Goal: Task Accomplishment & Management: Complete application form

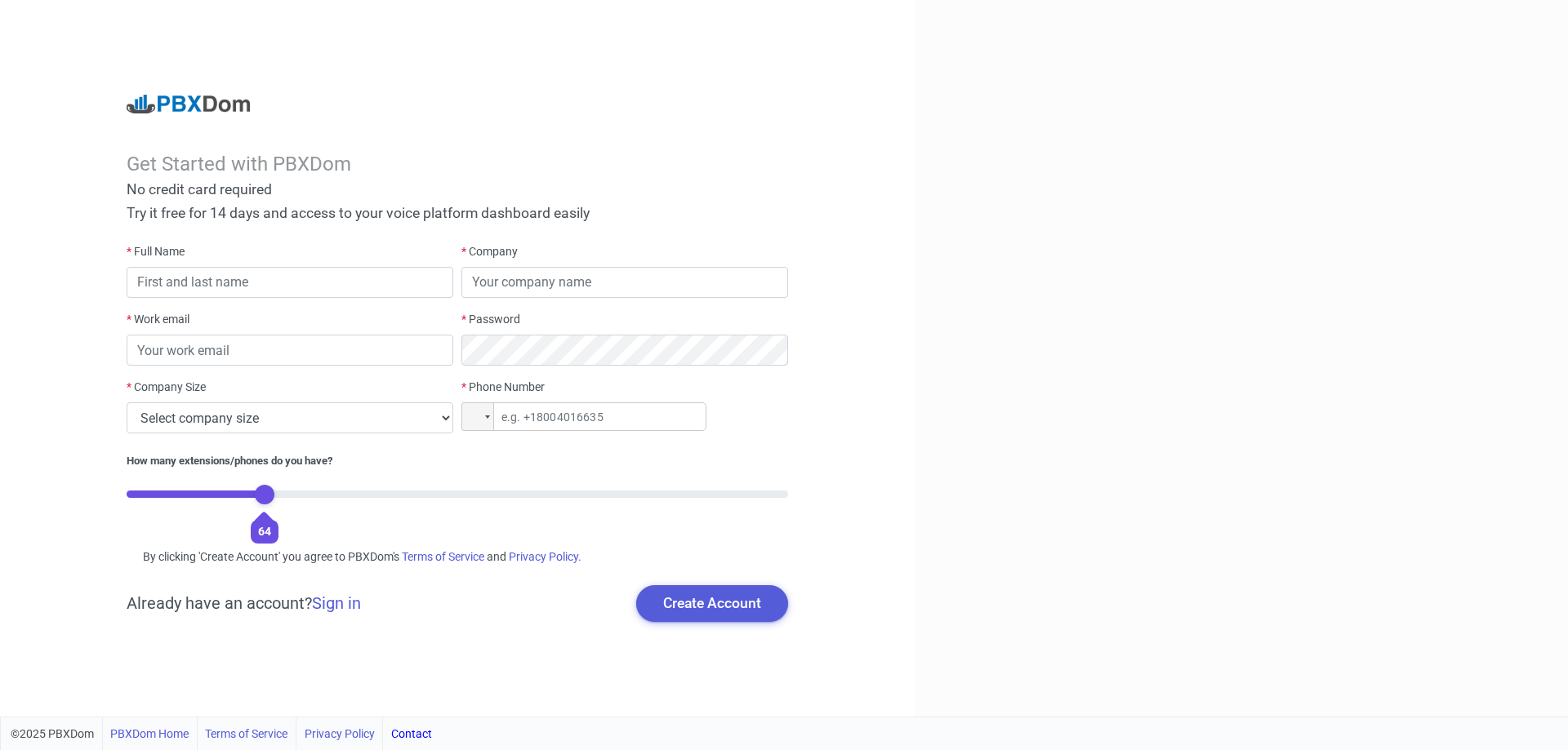
drag, startPoint x: 143, startPoint y: 491, endPoint x: 249, endPoint y: 514, distance: 108.5
type input "4"
click at [249, 498] on input "range" at bounding box center [457, 494] width 662 height 7
click at [487, 418] on div at bounding box center [488, 417] width 5 height 3
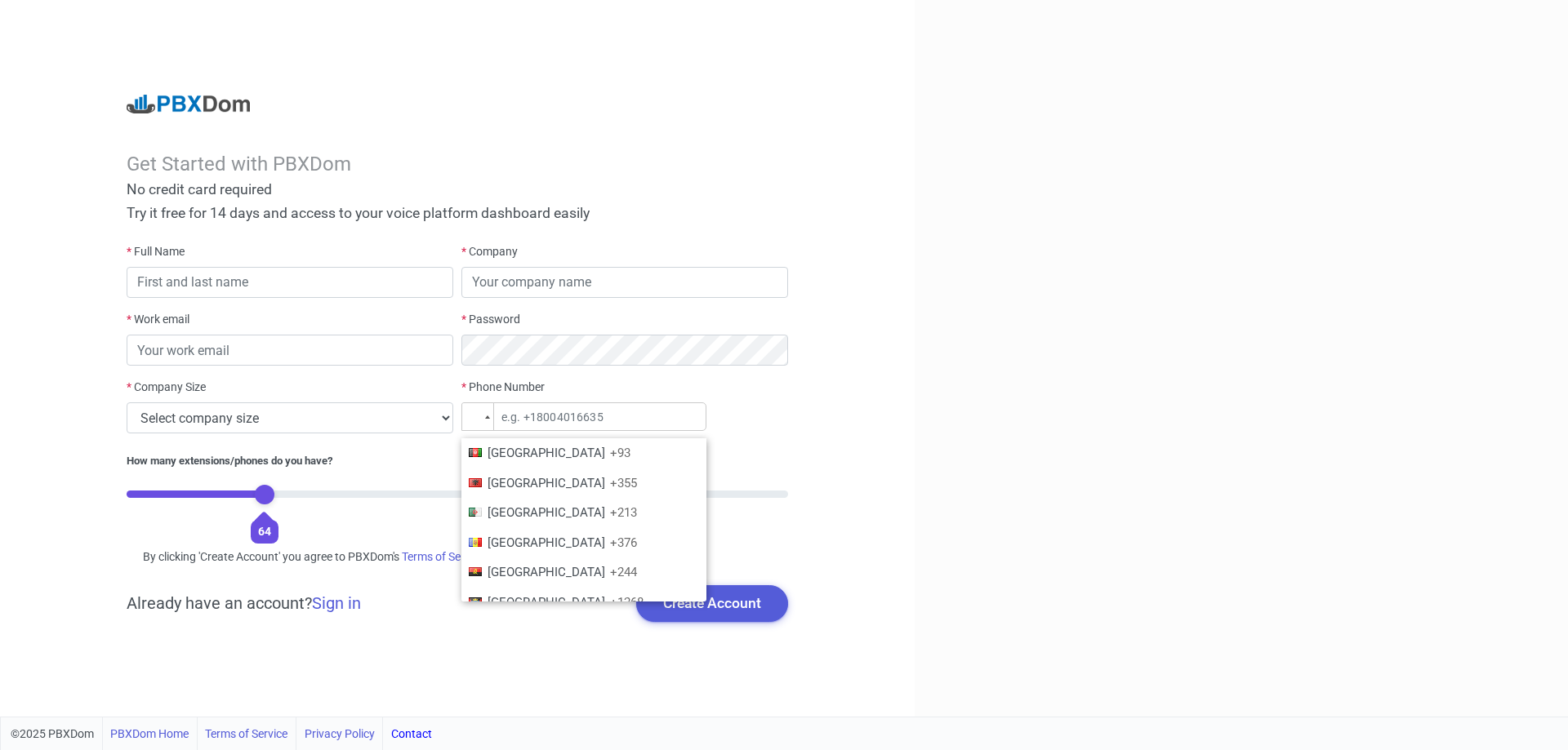
click at [487, 418] on div at bounding box center [488, 417] width 5 height 3
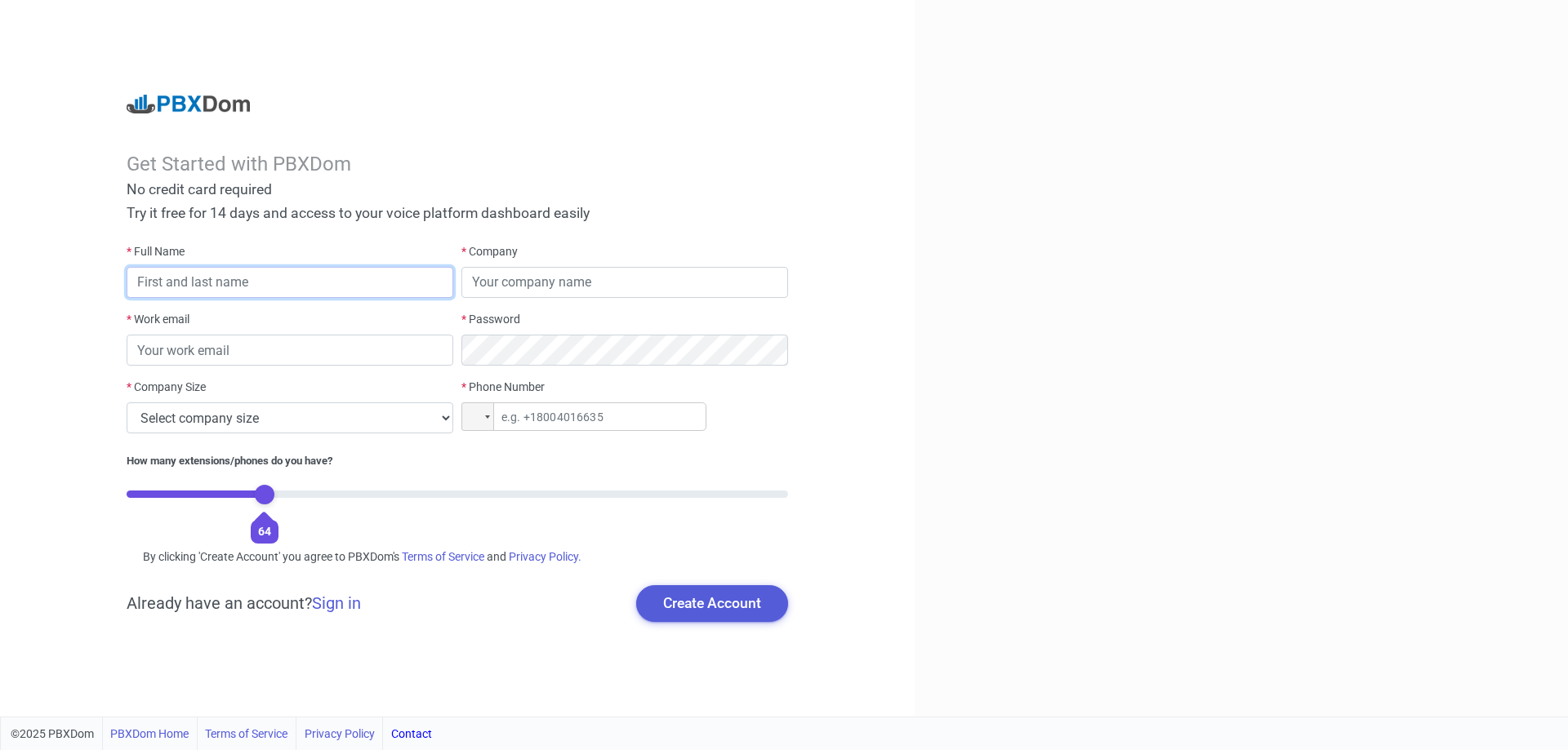
click at [220, 290] on input "text" at bounding box center [290, 282] width 327 height 31
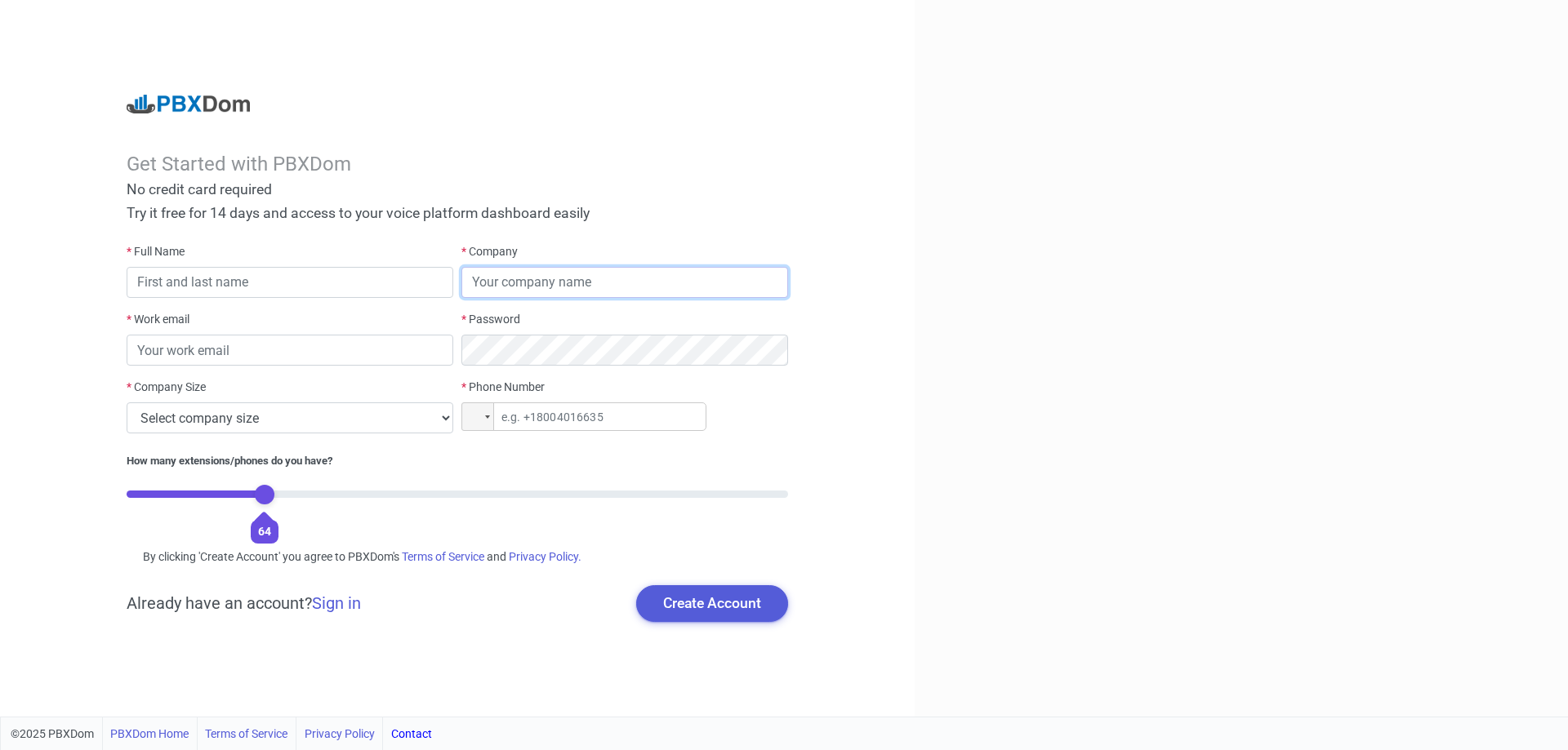
click at [483, 290] on input "text" at bounding box center [625, 282] width 327 height 31
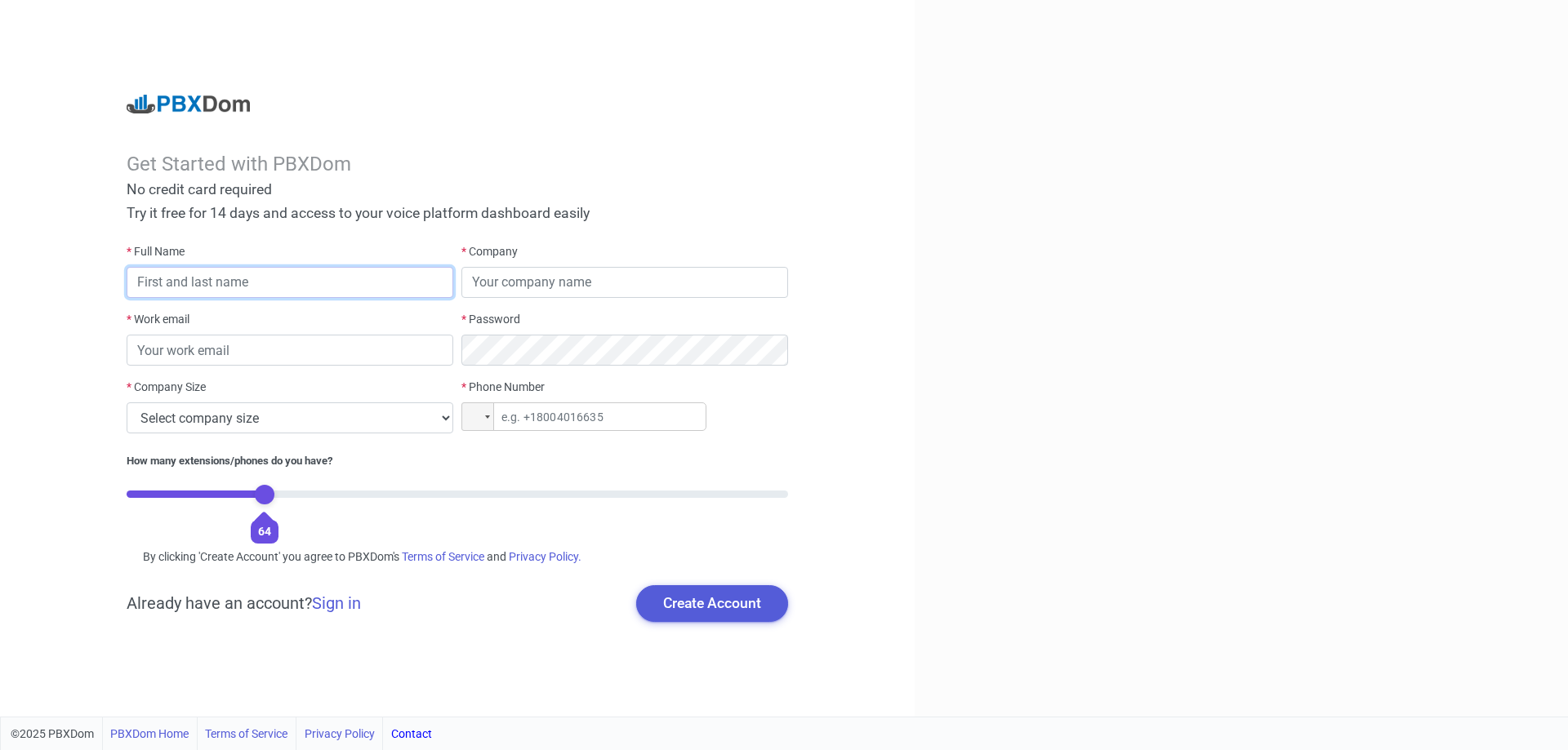
click at [323, 285] on input "text" at bounding box center [290, 282] width 327 height 31
click at [230, 426] on select "Select company size 1 - 9 employees 10 - 49 employees 50 - 199 employees 200 - …" at bounding box center [290, 418] width 327 height 31
drag, startPoint x: 230, startPoint y: 426, endPoint x: 230, endPoint y: 411, distance: 15.0
click at [230, 426] on select "Select company size 1 - 9 employees 10 - 49 employees 50 - 199 employees 200 - …" at bounding box center [290, 418] width 327 height 31
click at [222, 276] on input "text" at bounding box center [290, 282] width 327 height 31
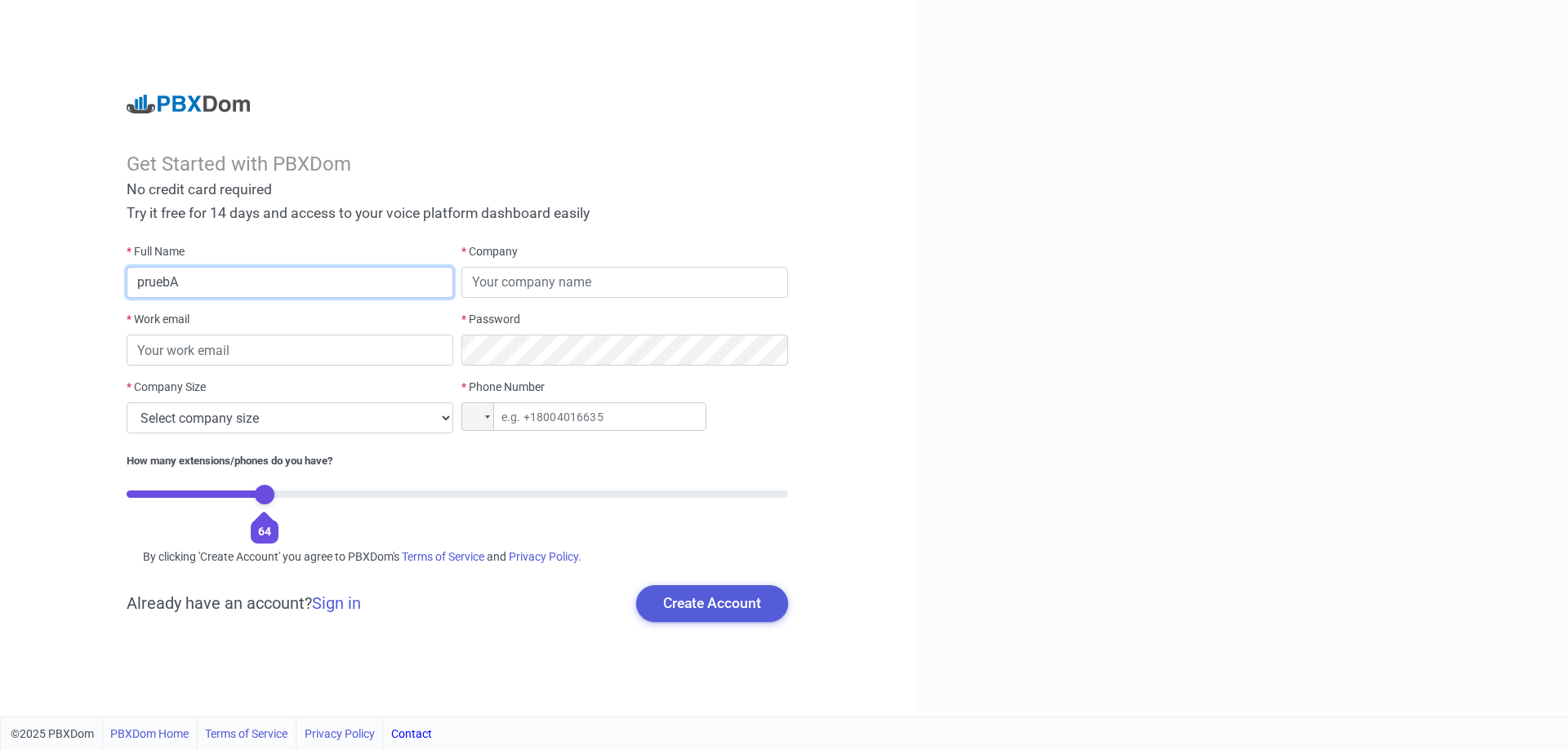
type input "pruebA"
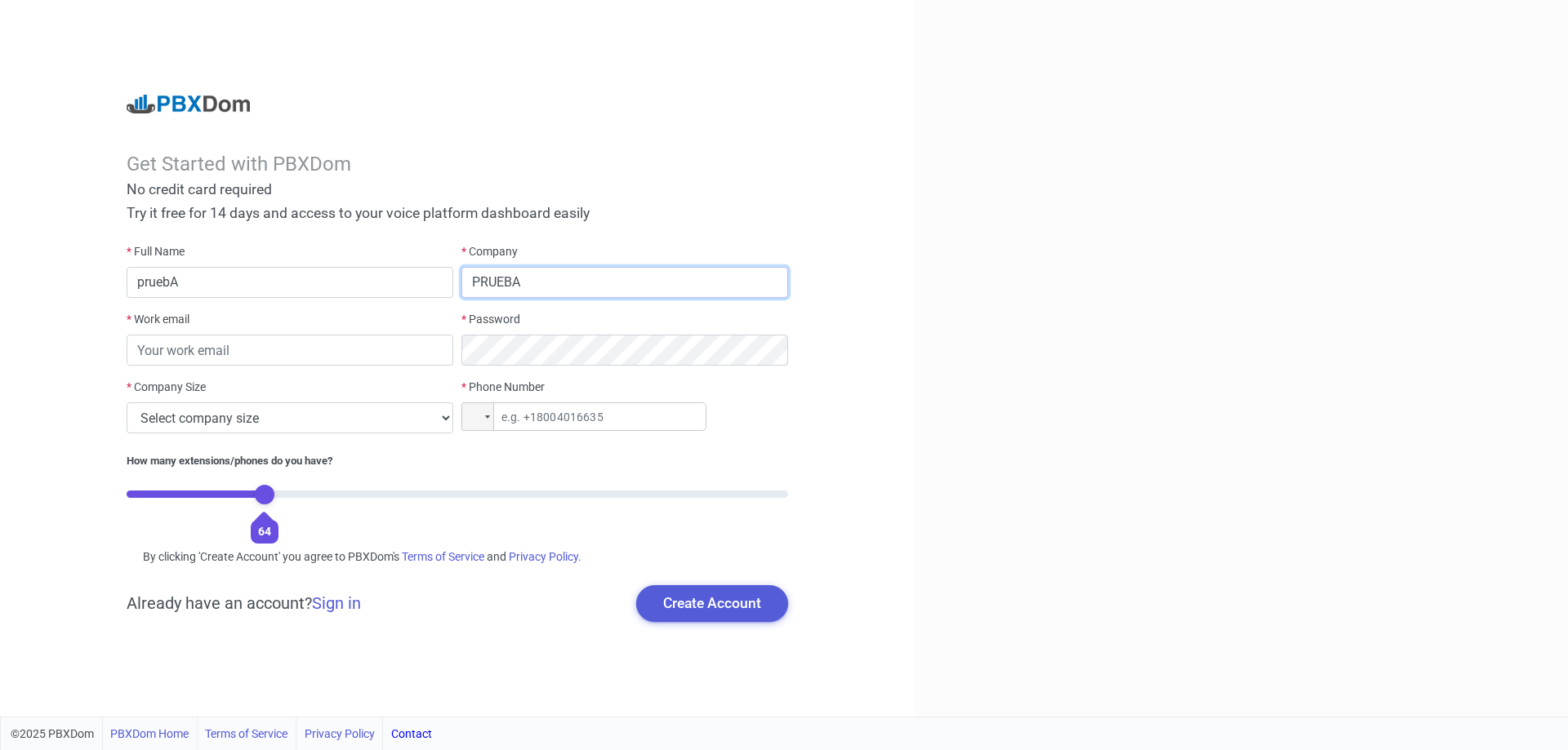
type input "PRUEBA"
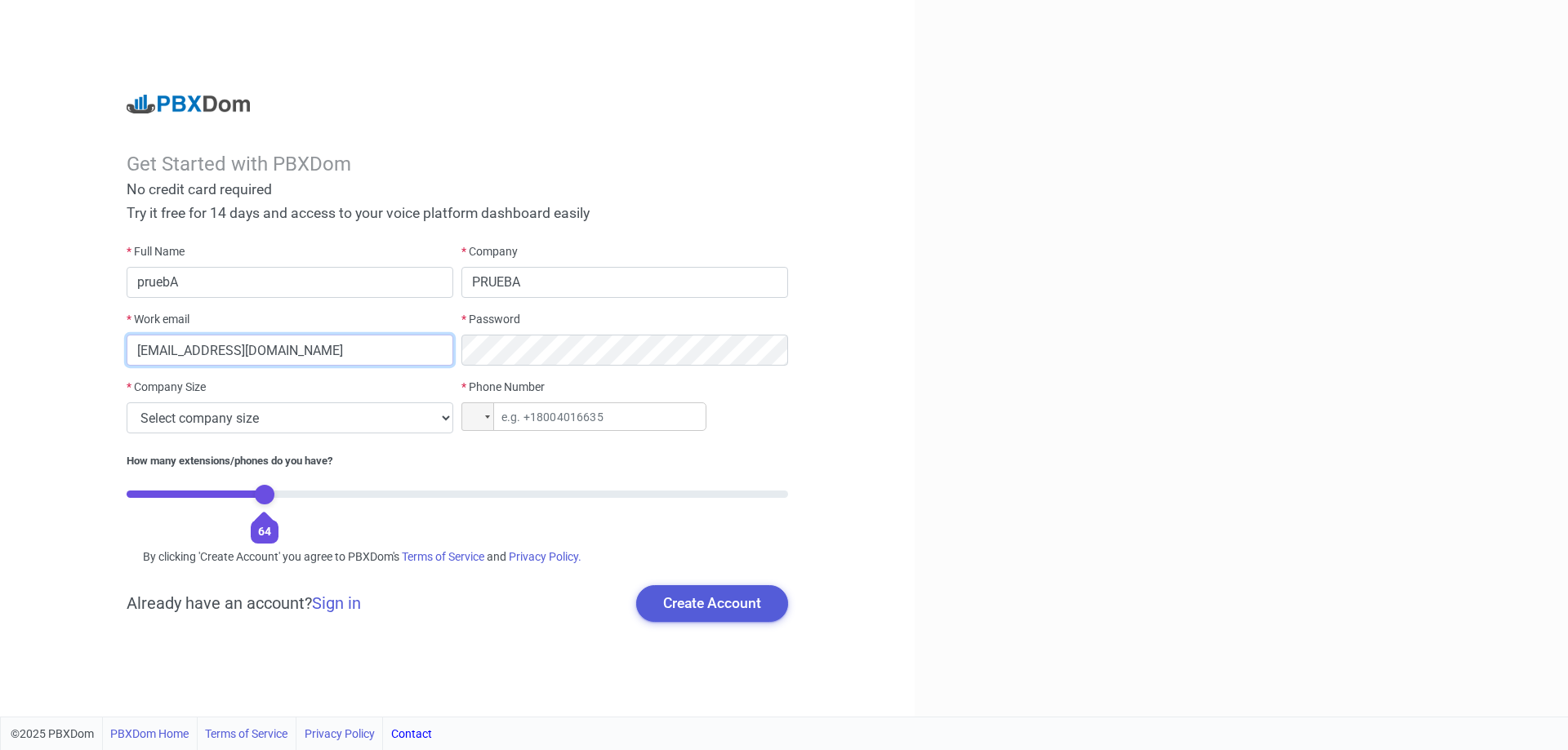
click at [414, 346] on input "[EMAIL_ADDRESS][DOMAIN_NAME]" at bounding box center [290, 350] width 327 height 31
type input "[EMAIL_ADDRESS][DOMAIN_NAME]"
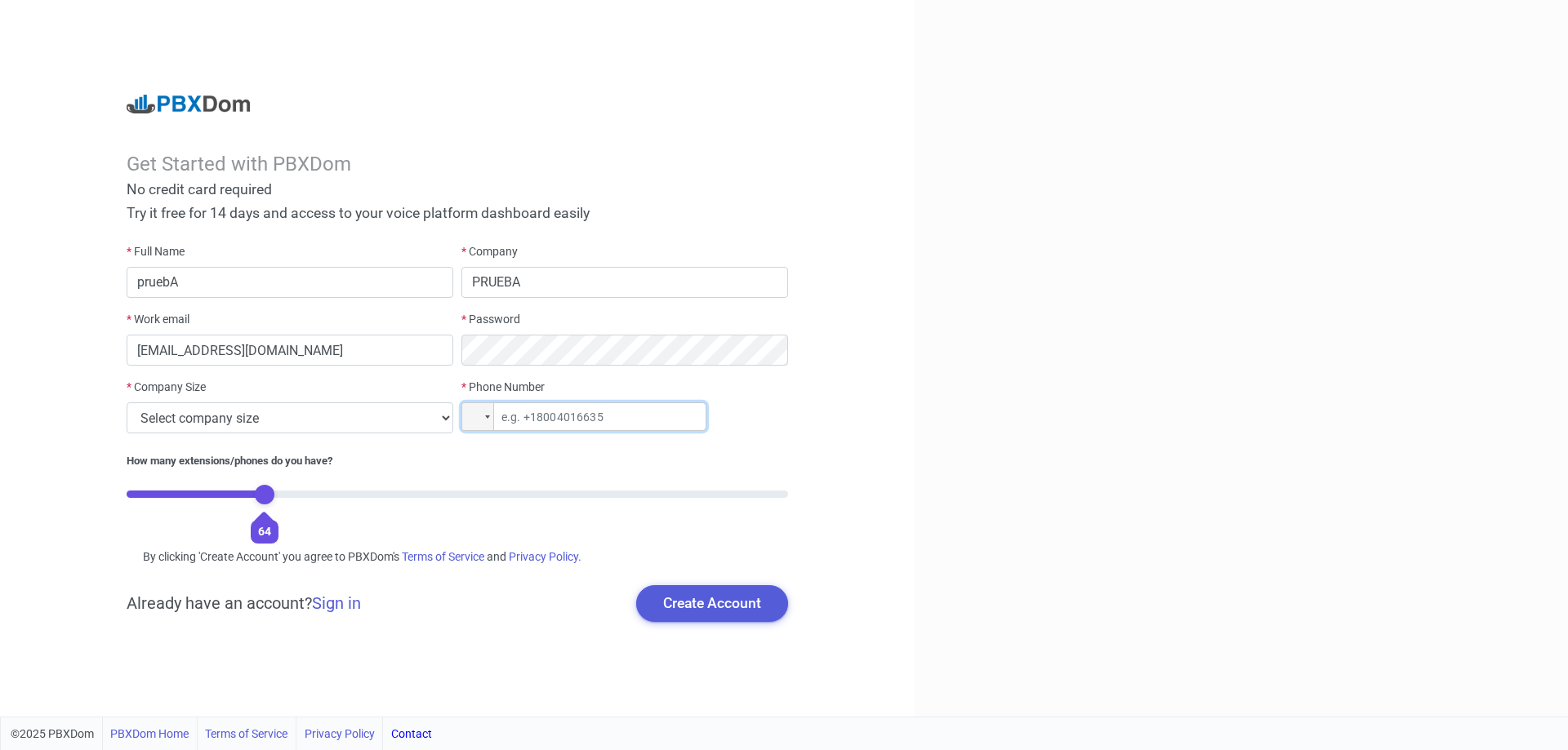
click at [530, 414] on input "tel" at bounding box center [584, 416] width 245 height 29
type input "[PHONE_NUMBER]"
click at [287, 424] on select "Select company size 1 - 9 employees 10 - 49 employees 50 - 199 employees 200 - …" at bounding box center [290, 418] width 327 height 31
select select "1"
click at [126, 402] on select "Select company size 1 - 9 employees 10 - 49 employees 50 - 199 employees 200 - …" at bounding box center [290, 418] width 327 height 31
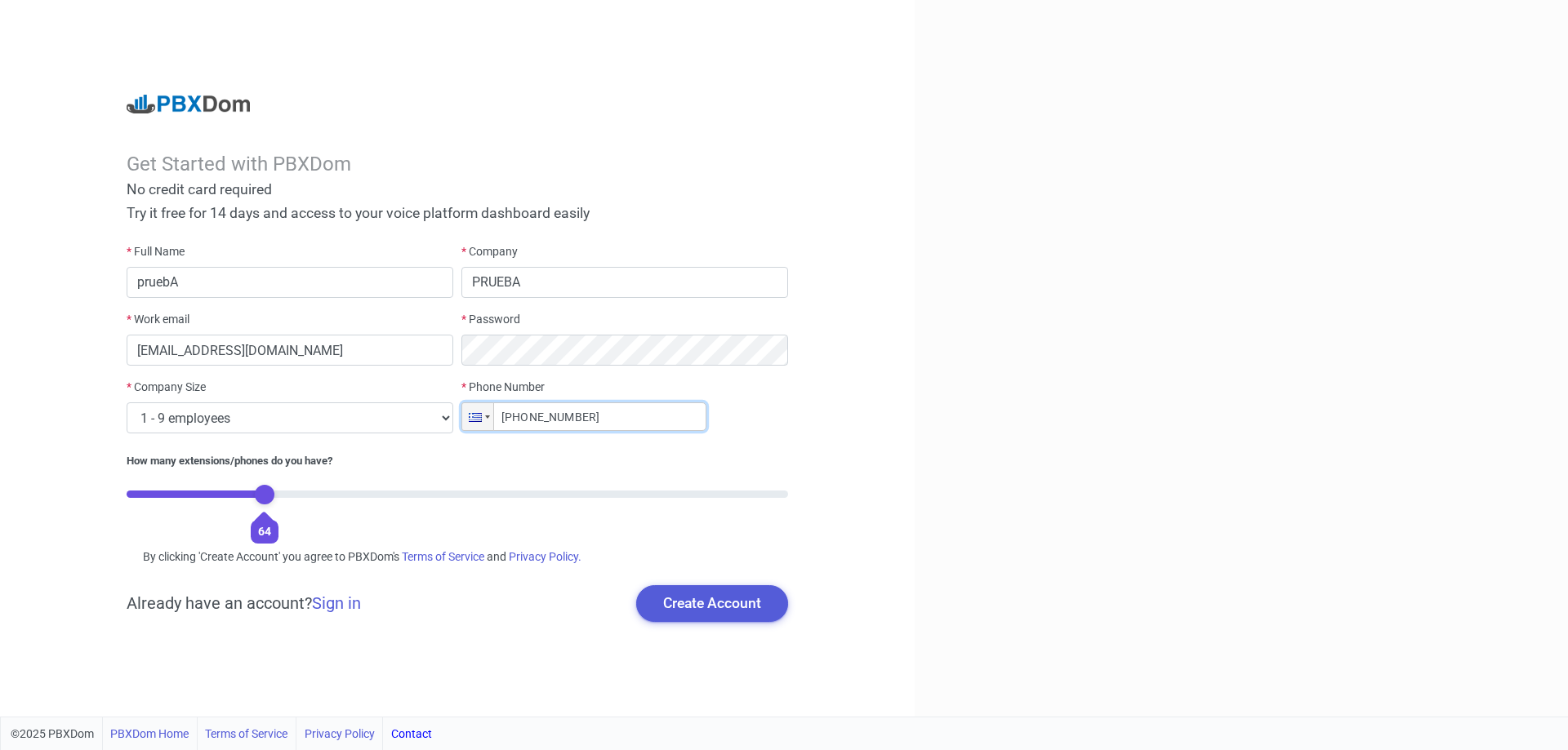
drag, startPoint x: 600, startPoint y: 415, endPoint x: 452, endPoint y: 415, distance: 148.0
click at [452, 415] on div "* Full Name pruebA * Company PRUEBA * Work email [EMAIL_ADDRESS][DOMAIN_NAME] *…" at bounding box center [457, 389] width 670 height 292
type input "[PHONE_NUMBER]"
click at [672, 609] on button "Create Account" at bounding box center [712, 603] width 152 height 36
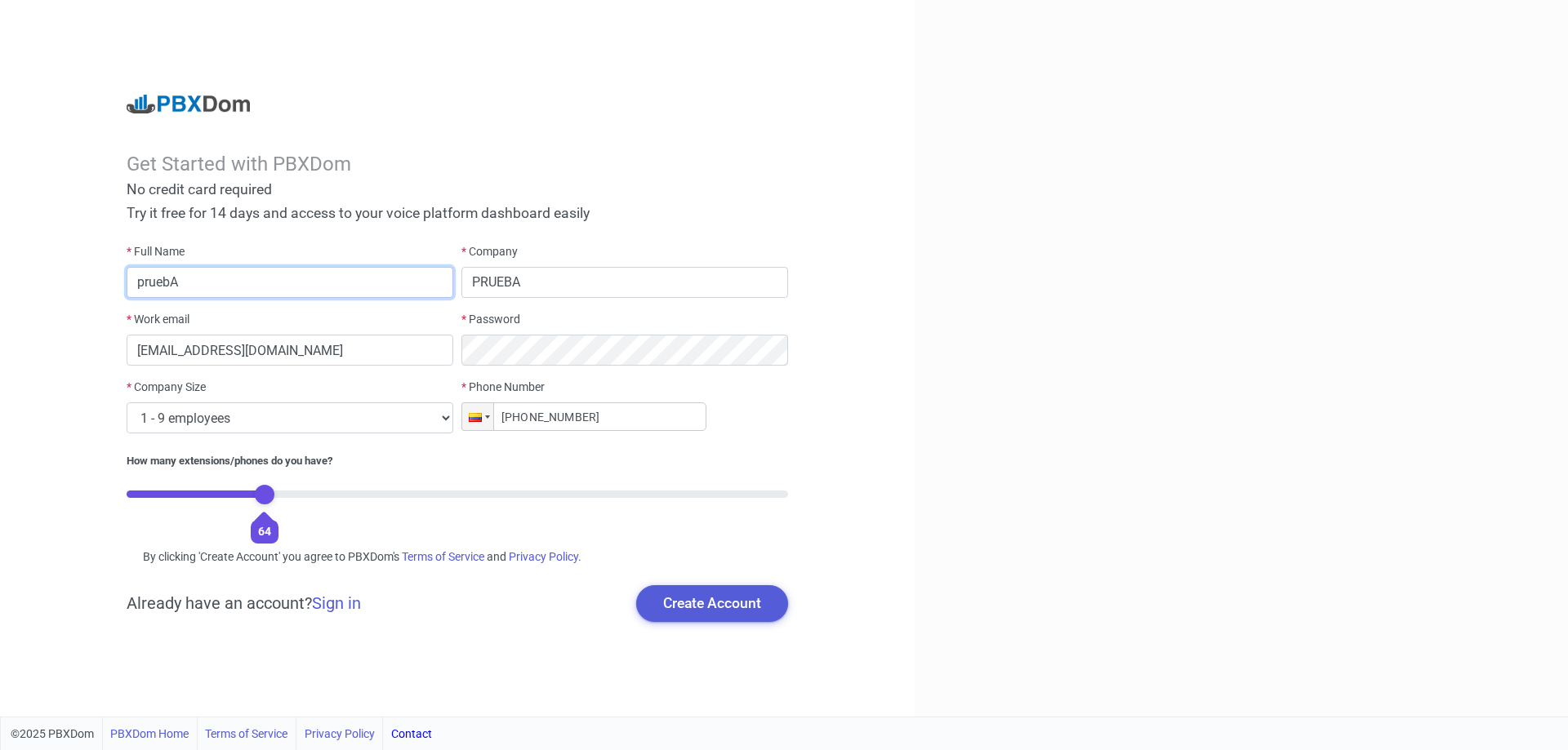
click at [207, 281] on input "pruebA" at bounding box center [290, 282] width 327 height 31
type input "pruebArr"
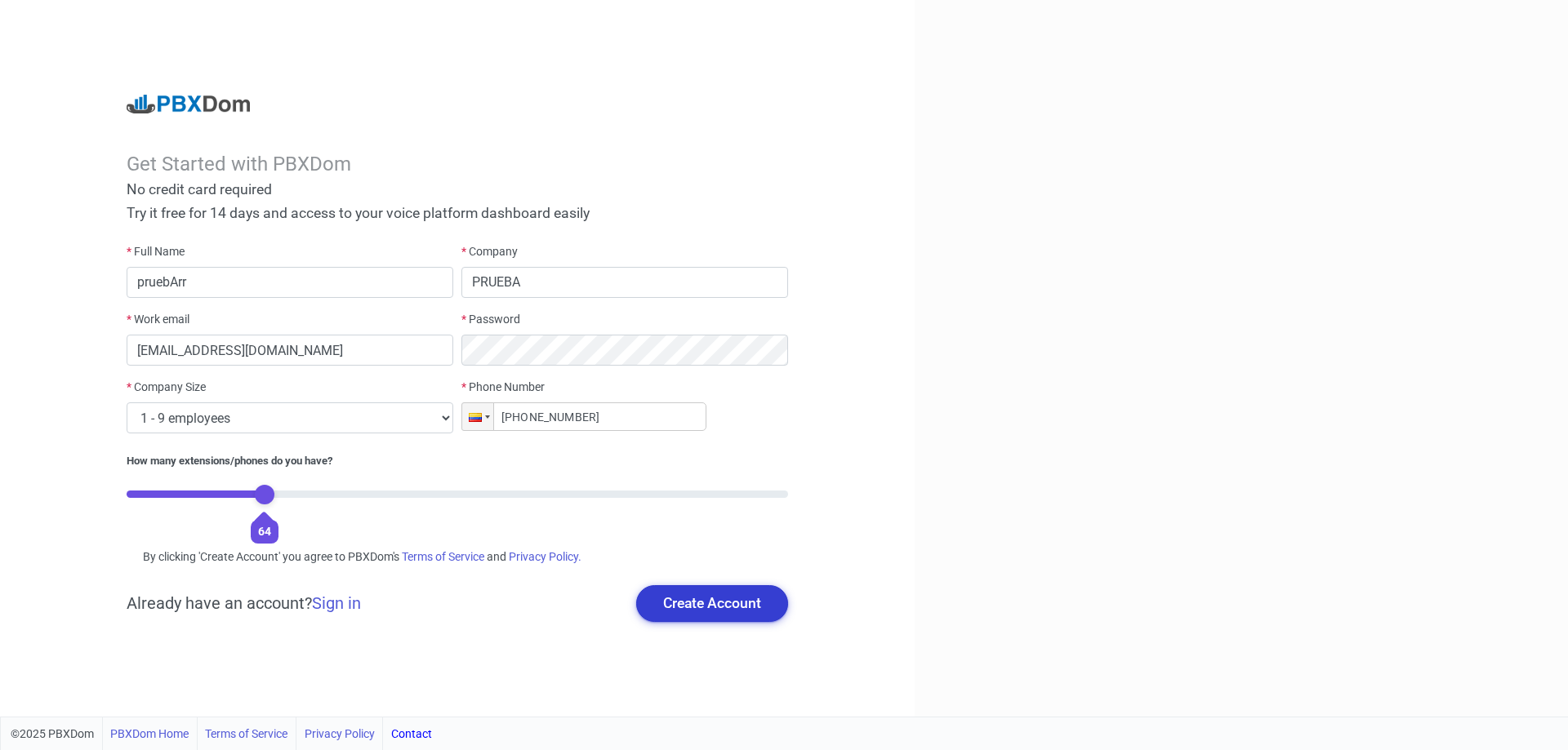
click at [715, 620] on button "Create Account" at bounding box center [712, 603] width 152 height 36
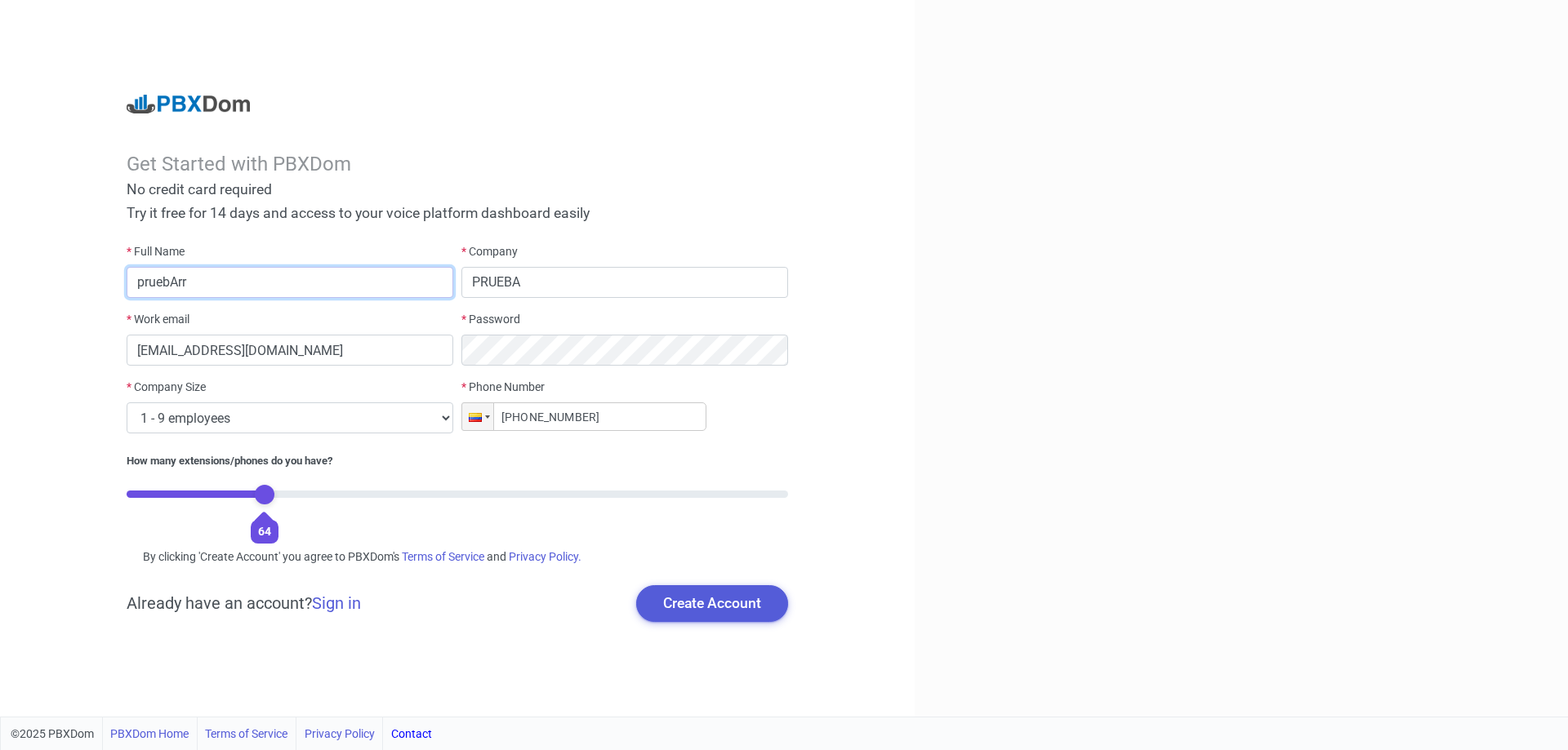
drag, startPoint x: 226, startPoint y: 284, endPoint x: 0, endPoint y: 275, distance: 226.2
click at [0, 275] on div "Get Started with PBXDom No credit card required Try it free for 14 days and acc…" at bounding box center [457, 358] width 915 height 716
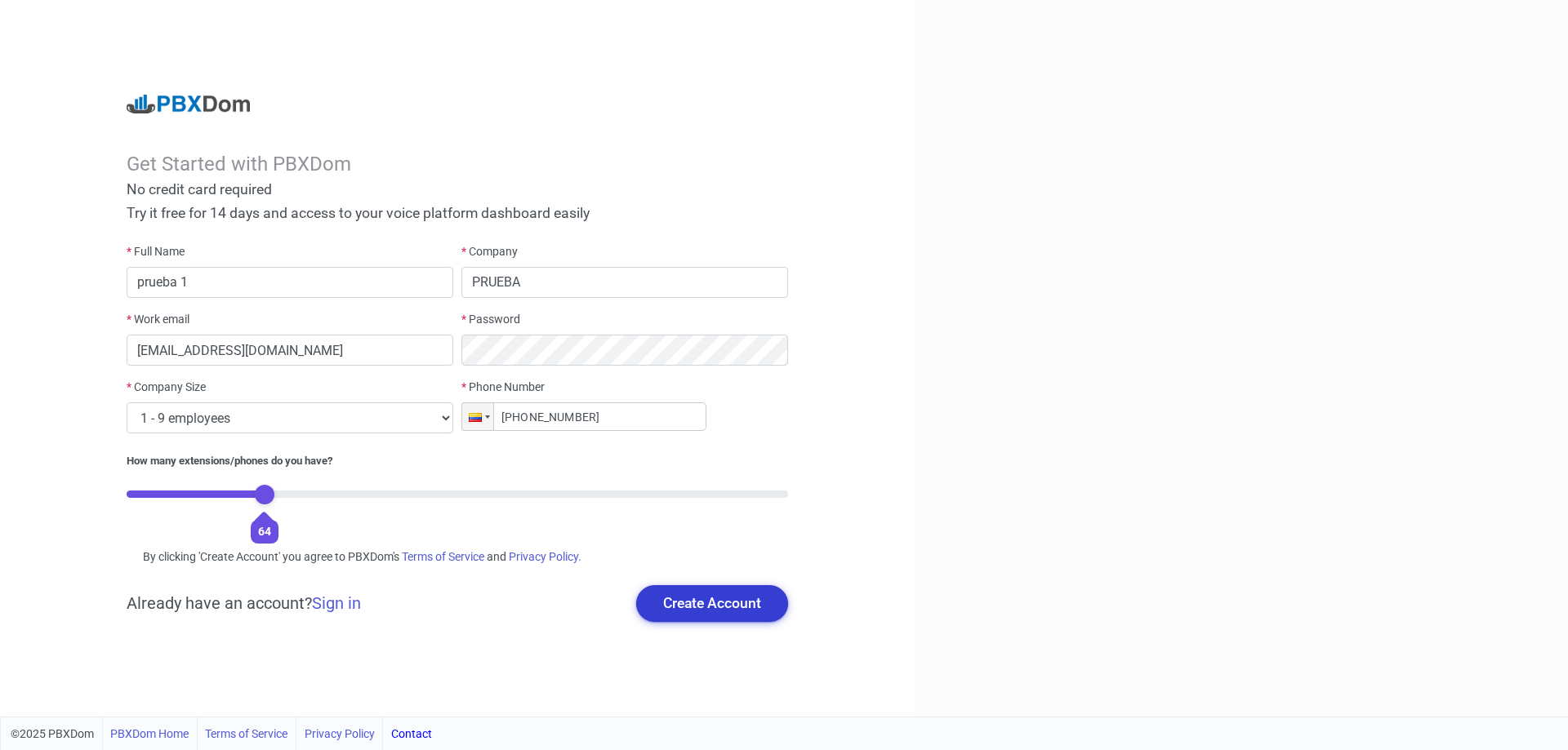
click at [736, 594] on button "Create Account" at bounding box center [712, 603] width 152 height 36
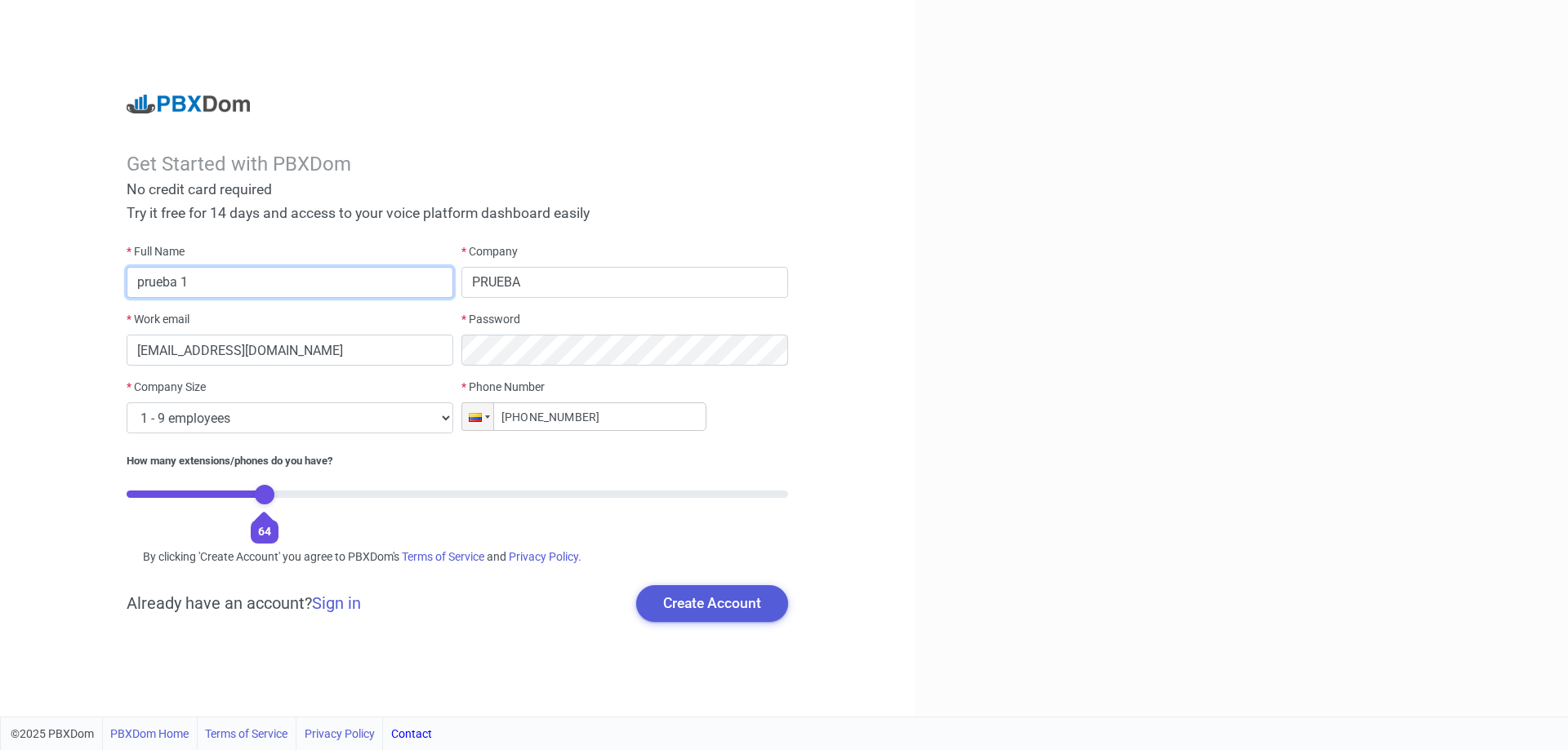
click at [222, 277] on input "prueba 1" at bounding box center [290, 282] width 327 height 31
type input "prueba facil"
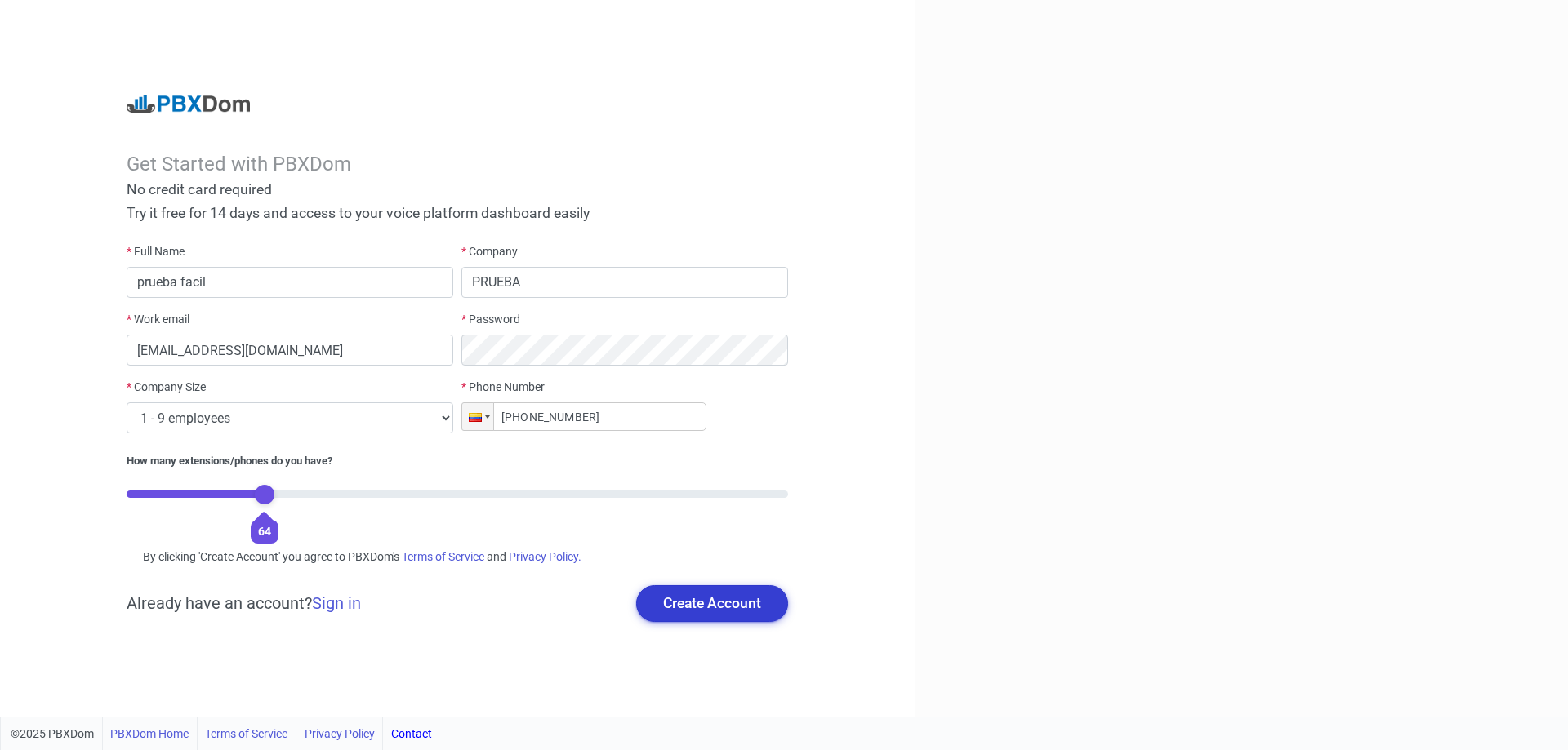
click at [676, 615] on button "Create Account" at bounding box center [712, 603] width 152 height 36
